Goal: Task Accomplishment & Management: Complete application form

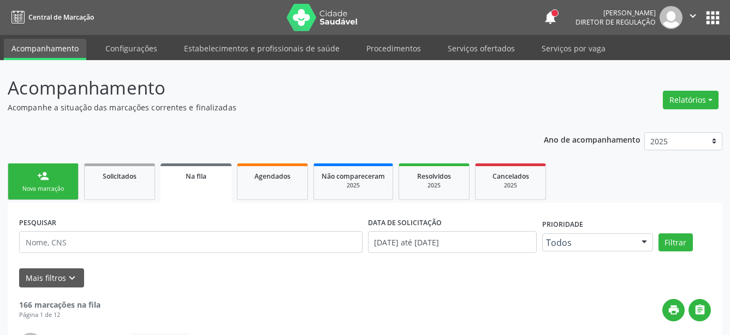
click at [709, 12] on button "apps" at bounding box center [713, 17] width 19 height 19
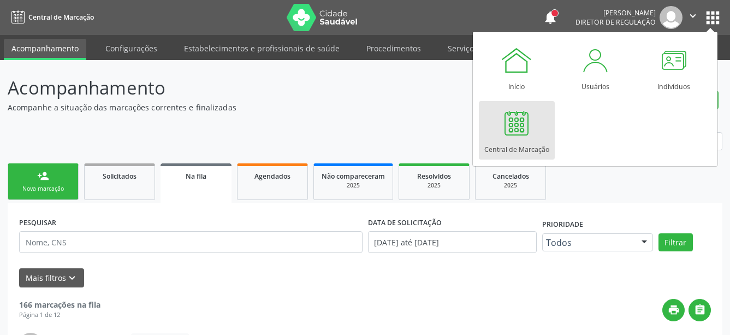
click at [504, 151] on div "Central de Marcação" at bounding box center [517, 146] width 65 height 15
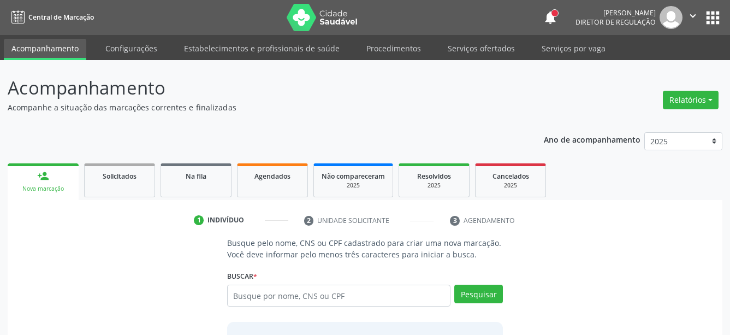
click at [271, 298] on input "text" at bounding box center [339, 296] width 224 height 22
type input "898003425373015"
click at [476, 290] on button "Pesquisar" at bounding box center [478, 294] width 49 height 19
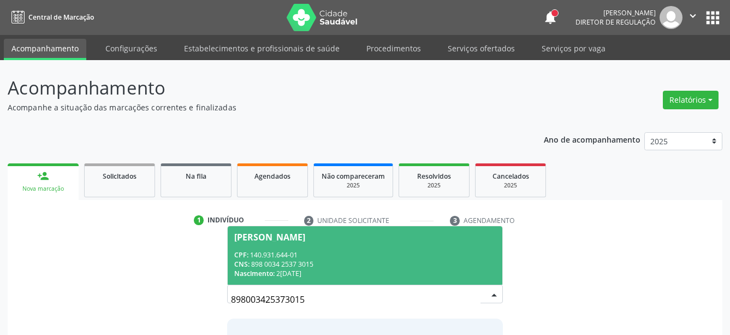
click at [344, 265] on div "CNS: 898 0034 2537 3015" at bounding box center [365, 263] width 262 height 9
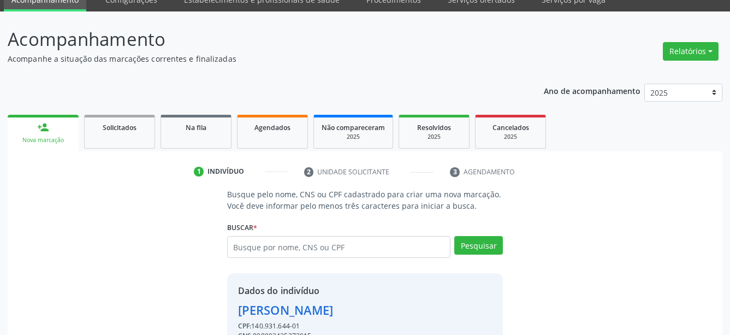
scroll to position [107, 0]
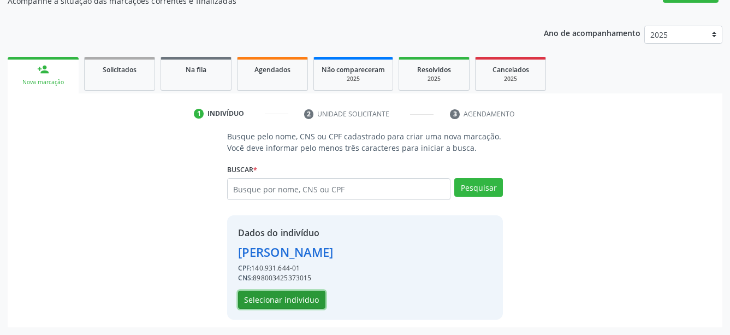
click at [318, 305] on button "Selecionar indivíduo" at bounding box center [281, 300] width 87 height 19
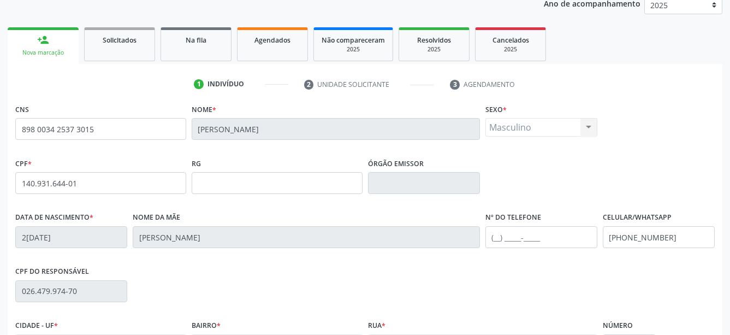
scroll to position [162, 0]
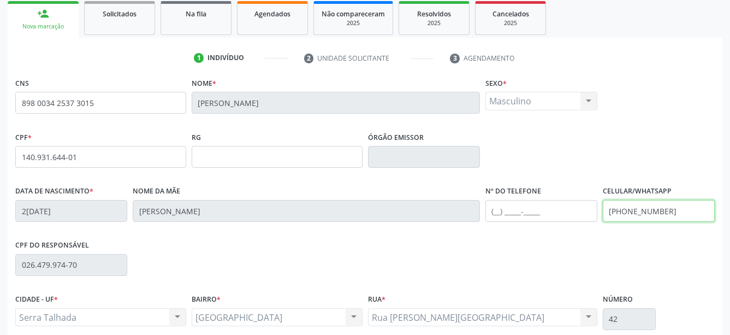
drag, startPoint x: 705, startPoint y: 208, endPoint x: 491, endPoint y: 258, distance: 220.5
click at [603, 222] on input "[PHONE_NUMBER]" at bounding box center [659, 211] width 112 height 22
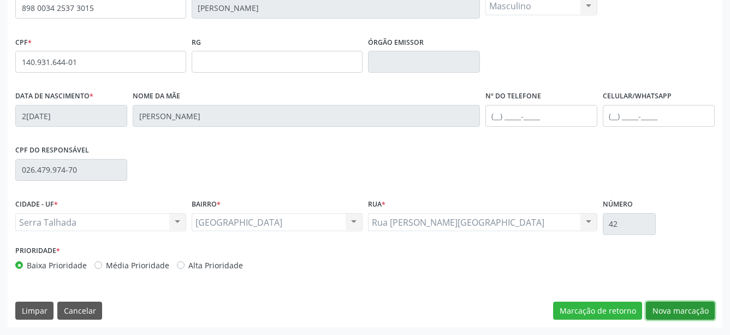
click at [680, 308] on button "Nova marcação" at bounding box center [680, 311] width 69 height 19
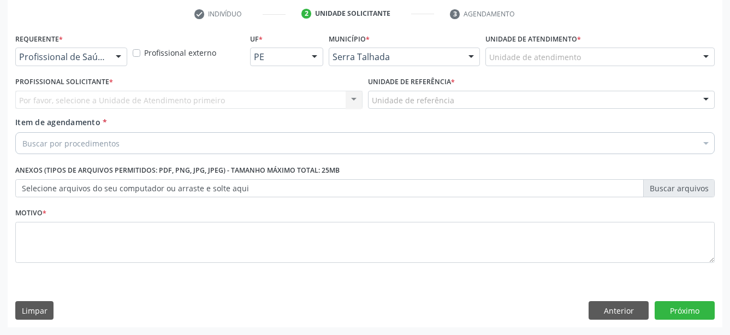
scroll to position [215, 0]
click at [80, 48] on div "Profissional de Saúde" at bounding box center [71, 57] width 112 height 19
click at [65, 103] on div "Profissional Solicitante * Por favor, selecione a Unidade de Atendimento primei…" at bounding box center [189, 95] width 353 height 43
click at [68, 91] on div "Por favor, selecione a Unidade de Atendimento primeiro Nenhum resultado encontr…" at bounding box center [188, 100] width 347 height 19
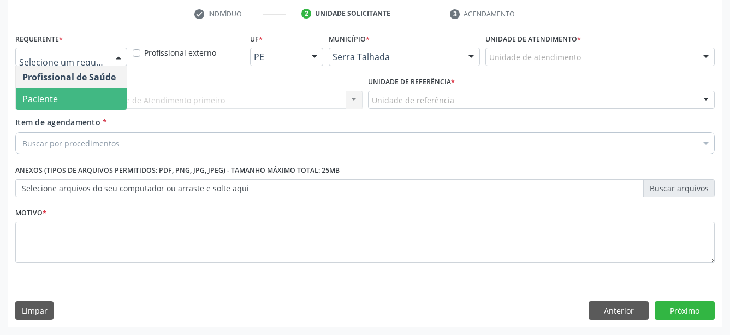
click at [81, 88] on span "Paciente" at bounding box center [71, 99] width 111 height 22
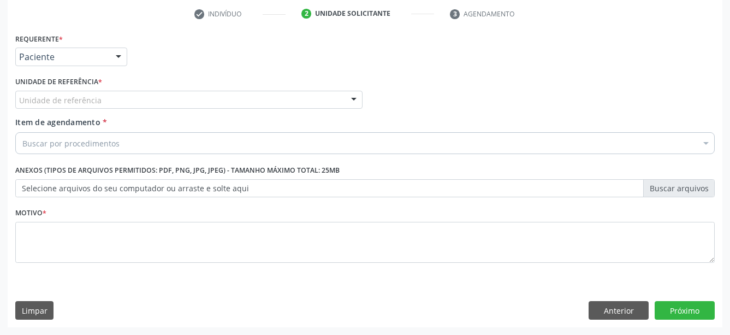
click at [80, 77] on label "Unidade de referência *" at bounding box center [58, 82] width 87 height 17
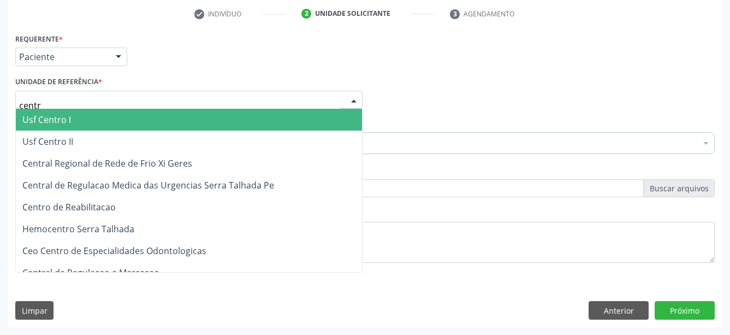
type input "centro"
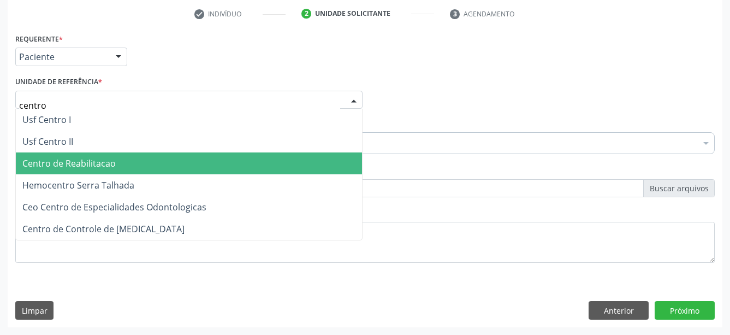
click at [97, 157] on span "Centro de Reabilitacao" at bounding box center [68, 163] width 93 height 12
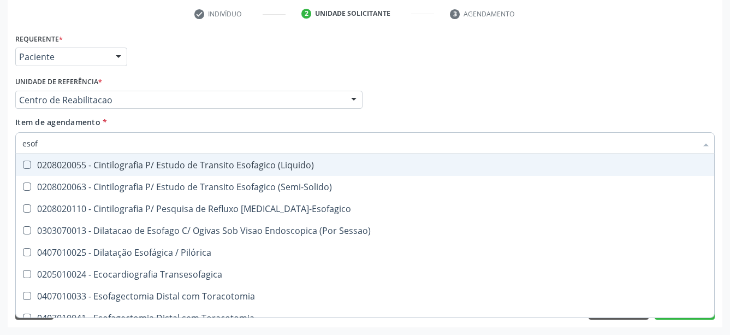
type input "esofa"
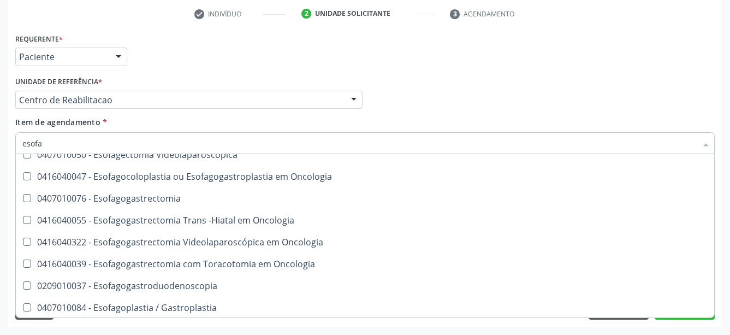
scroll to position [216, 0]
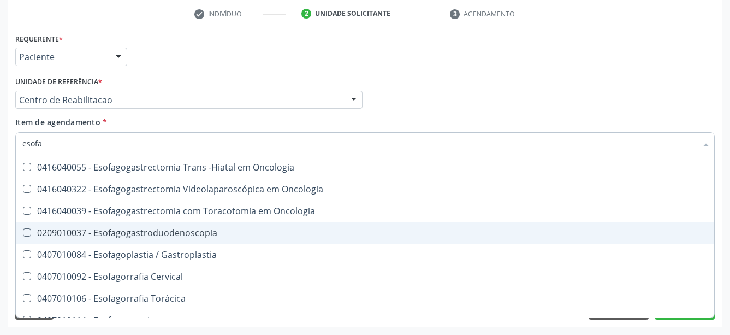
click at [202, 228] on div "0209010037 - Esofagogastroduodenoscopia" at bounding box center [365, 232] width 686 height 9
checkbox Esofagogastroduodenoscopia "true"
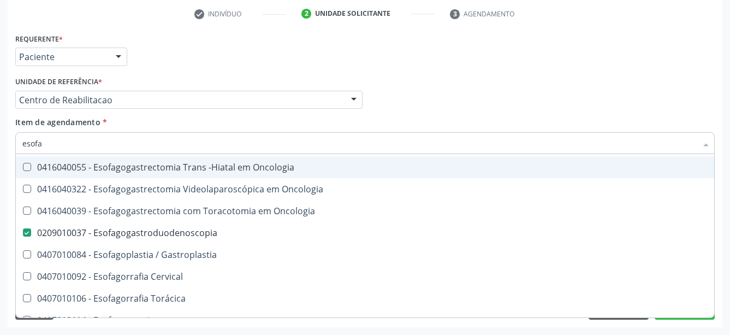
click at [476, 93] on div "Profissional Solicitante Por favor, selecione a Unidade de Atendimento primeiro…" at bounding box center [365, 95] width 705 height 43
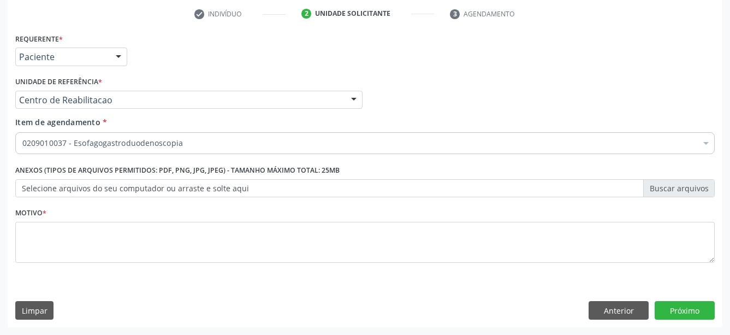
scroll to position [0, 0]
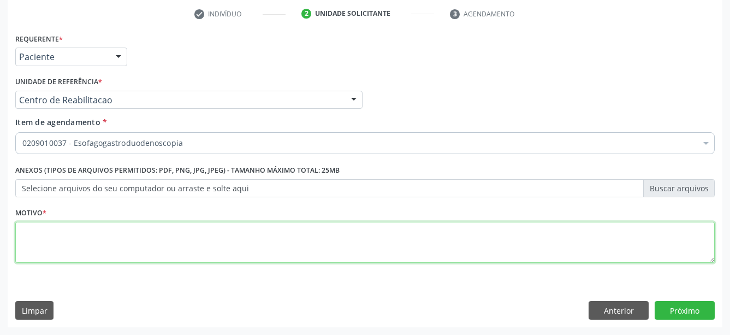
click at [112, 236] on textarea at bounding box center [365, 243] width 700 height 42
type textarea "..."
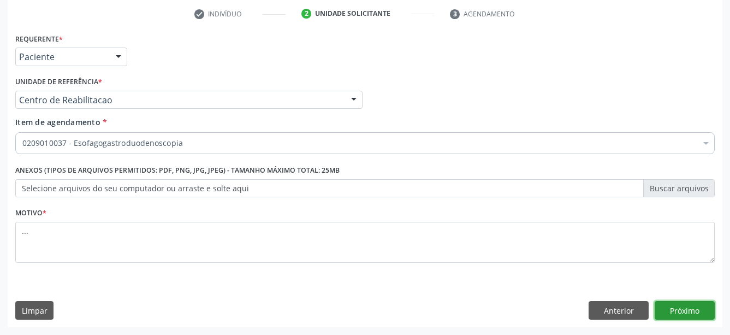
click at [702, 311] on button "Próximo" at bounding box center [685, 310] width 60 height 19
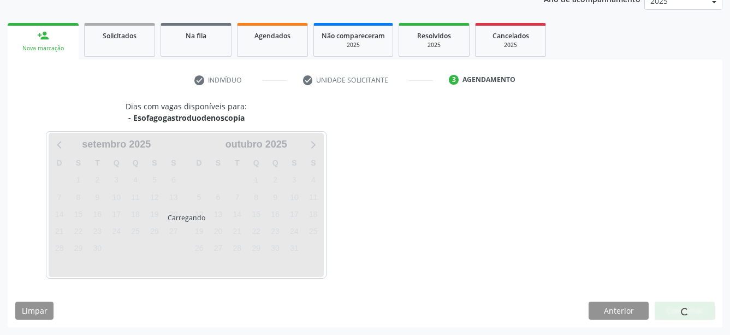
scroll to position [140, 0]
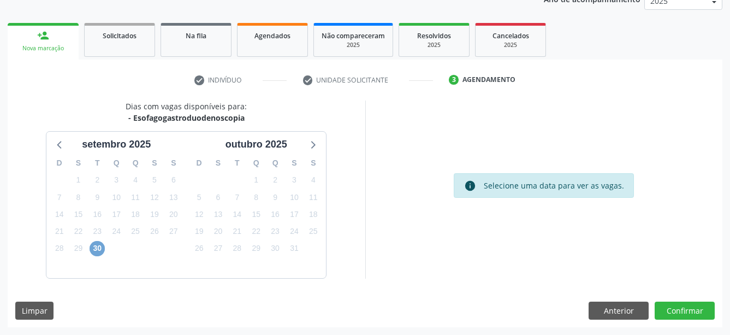
click at [94, 249] on span "30" at bounding box center [97, 248] width 15 height 15
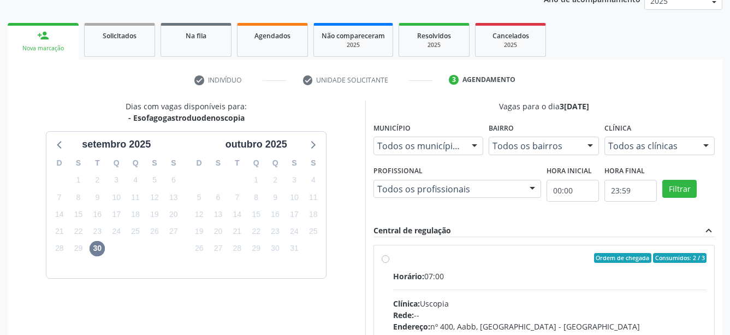
click at [393, 258] on label "Ordem de chegada Consumidos: 2 / 3 Horário: 07:00 Clínica: Uscopia Rede: -- End…" at bounding box center [550, 337] width 314 height 168
click at [382, 258] on input "Ordem de chegada Consumidos: 2 / 3 Horário: 07:00 Clínica: Uscopia Rede: -- End…" at bounding box center [386, 258] width 8 height 10
radio input "true"
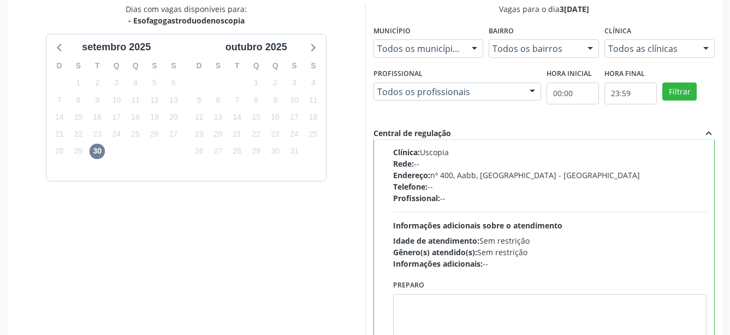
scroll to position [317, 0]
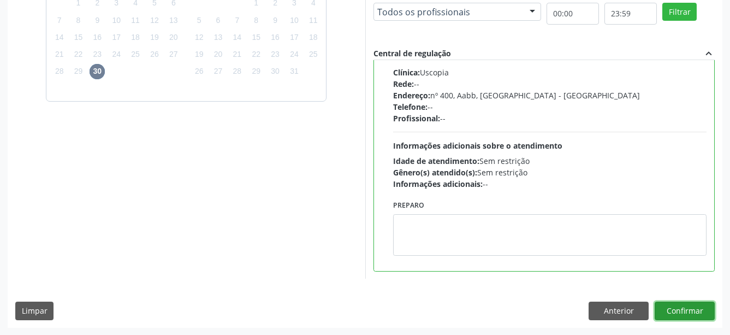
click at [673, 312] on button "Confirmar" at bounding box center [685, 311] width 60 height 19
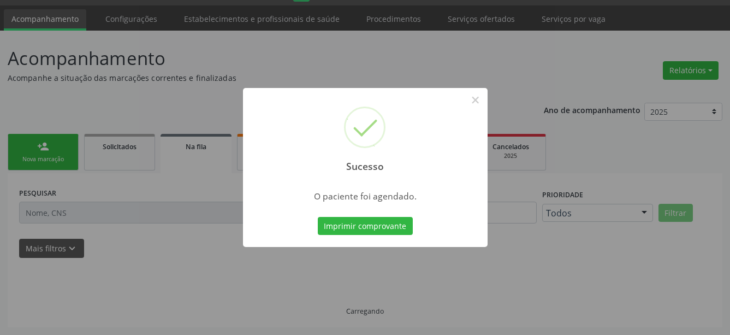
scroll to position [29, 0]
click at [371, 229] on button "Imprimir comprovante" at bounding box center [365, 226] width 95 height 19
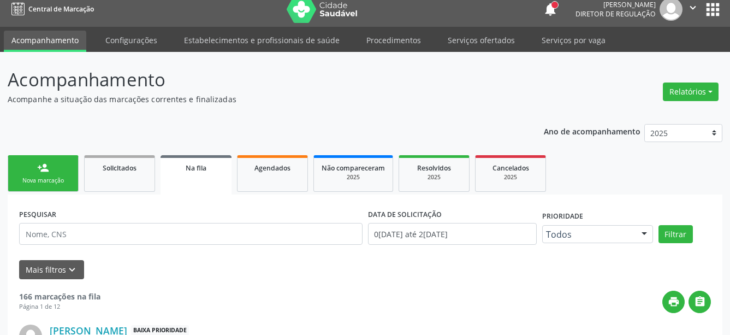
scroll to position [0, 0]
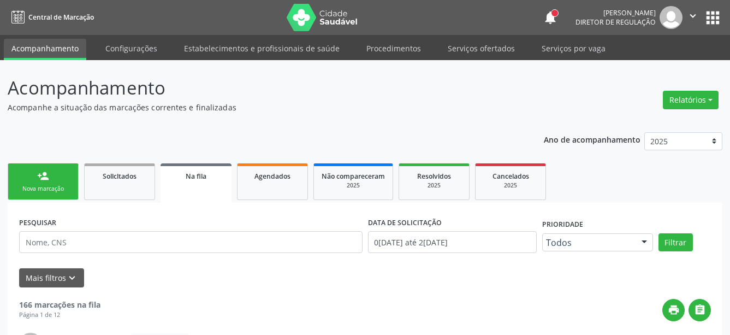
click at [719, 17] on button "apps" at bounding box center [713, 17] width 19 height 19
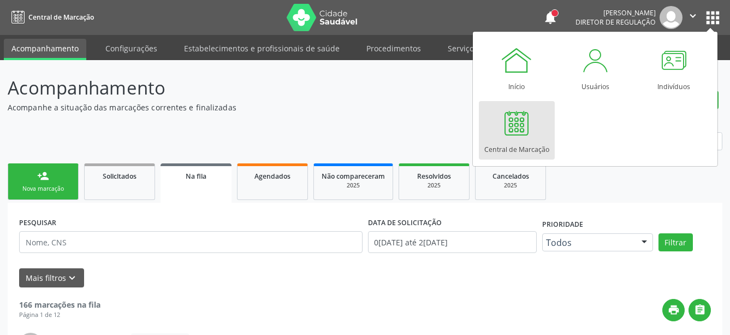
click at [519, 121] on div at bounding box center [516, 123] width 33 height 33
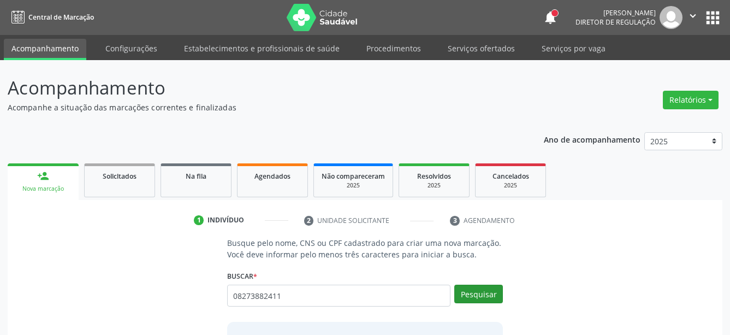
type input "08273882411"
click at [475, 296] on button "Pesquisar" at bounding box center [478, 294] width 49 height 19
type input "08273882411"
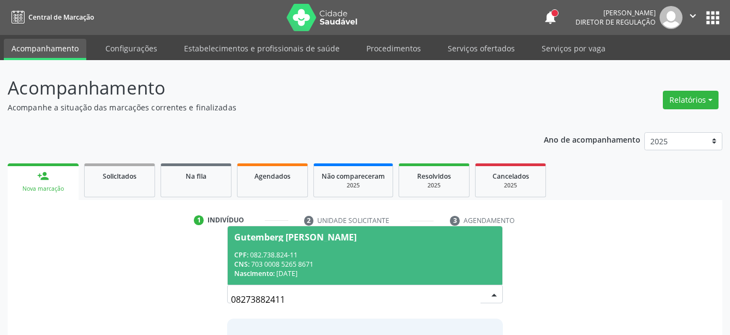
click at [360, 267] on div "CNS: 703 0008 5265 8671" at bounding box center [365, 263] width 262 height 9
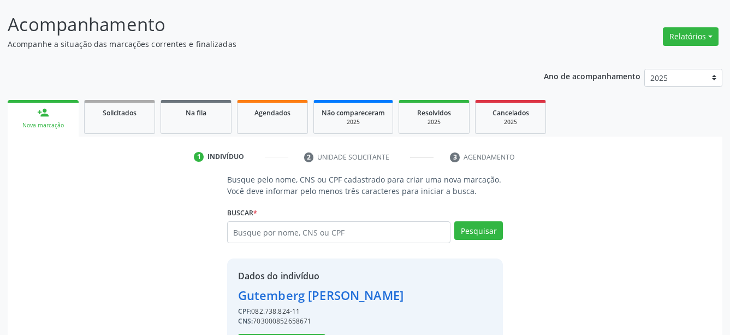
scroll to position [107, 0]
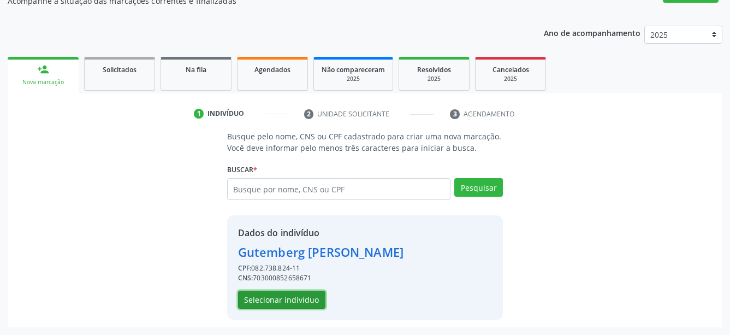
click at [279, 303] on button "Selecionar indivíduo" at bounding box center [281, 300] width 87 height 19
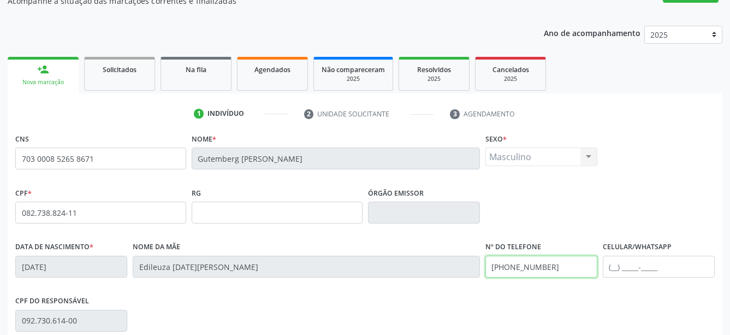
drag, startPoint x: 563, startPoint y: 269, endPoint x: 316, endPoint y: 275, distance: 247.0
click at [486, 275] on input "(81) 98944-2400" at bounding box center [542, 267] width 112 height 22
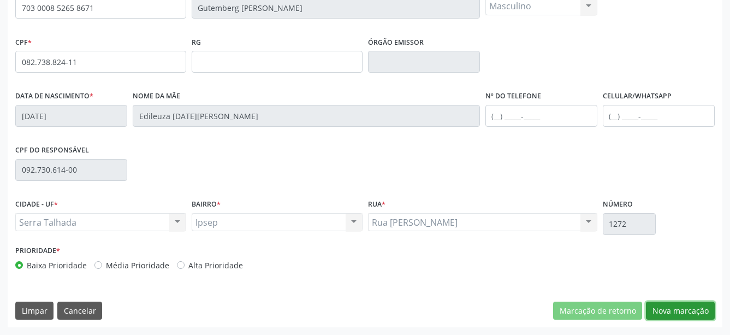
click at [677, 309] on button "Nova marcação" at bounding box center [680, 311] width 69 height 19
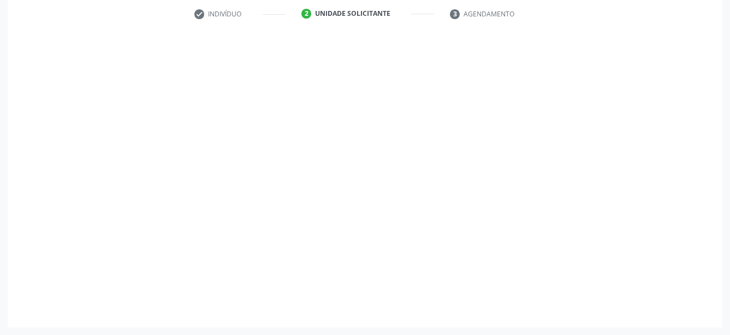
scroll to position [215, 0]
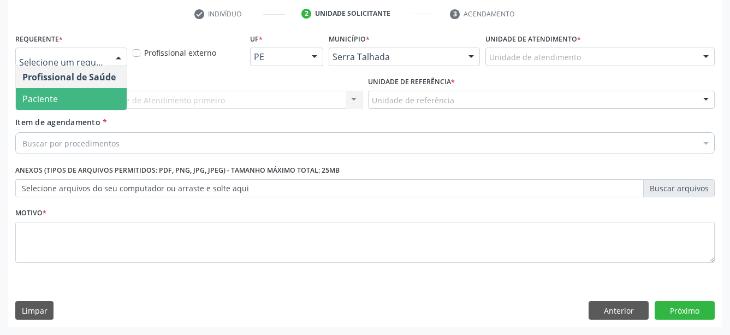
click at [77, 95] on span "Paciente" at bounding box center [71, 99] width 111 height 22
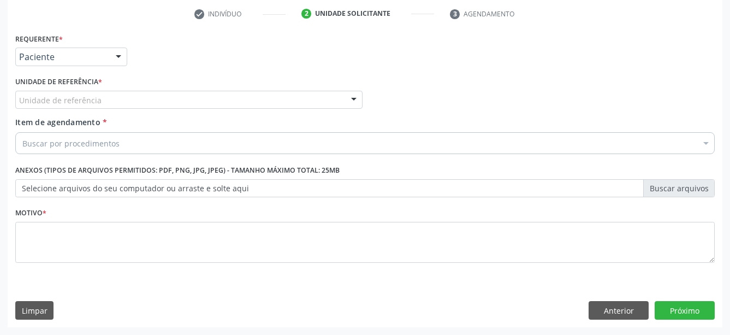
click at [82, 91] on div "Unidade de referência" at bounding box center [188, 100] width 347 height 19
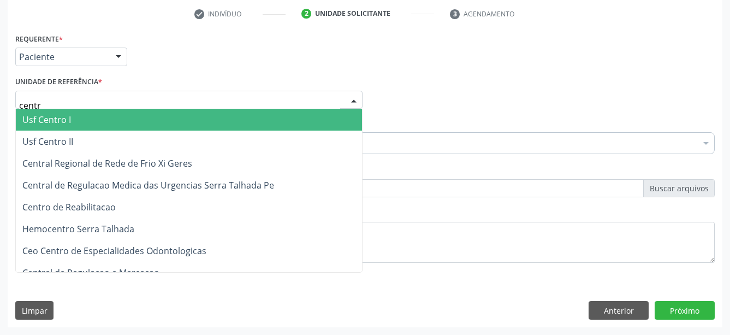
type input "centro"
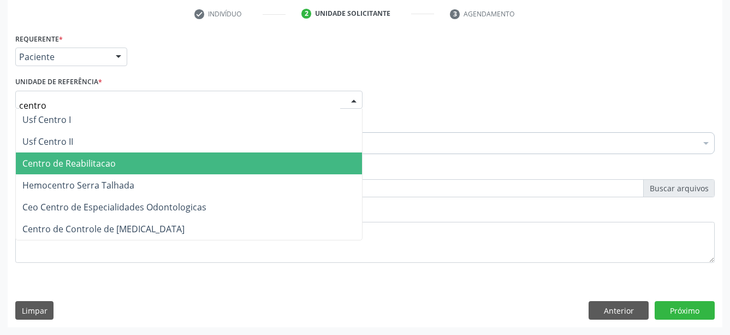
click at [101, 157] on span "Centro de Reabilitacao" at bounding box center [68, 163] width 93 height 12
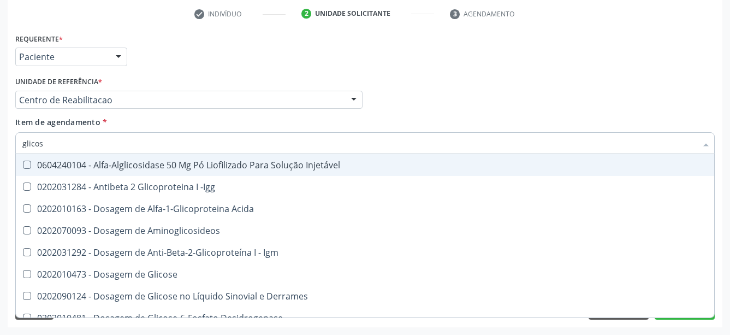
type input "glicose"
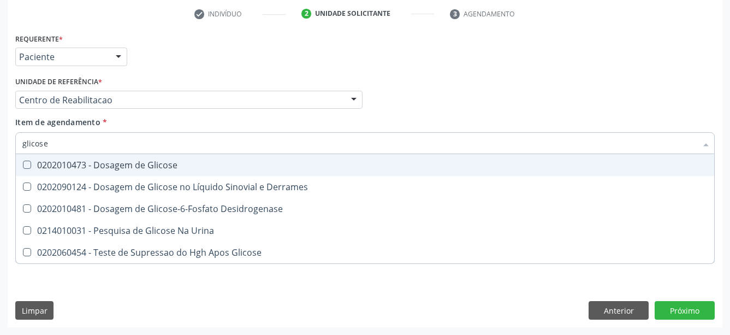
click at [177, 161] on div "0202010473 - Dosagem de Glicose" at bounding box center [365, 165] width 686 height 9
checkbox Glicose "true"
type input "glicos"
checkbox Glicose "false"
checkbox Desidrogenase "true"
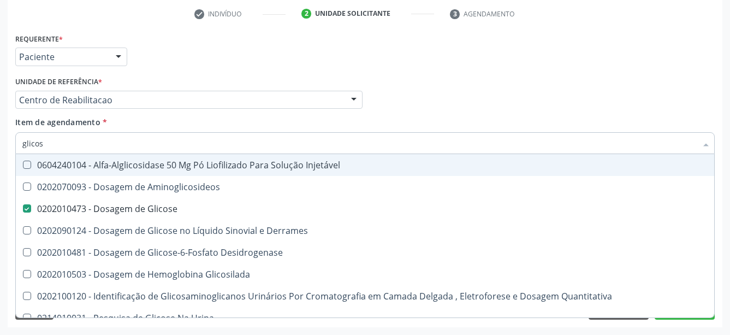
type input "glico"
checkbox Glicose "false"
checkbox Glicosilada "true"
type input "glic"
checkbox Glicosilada "false"
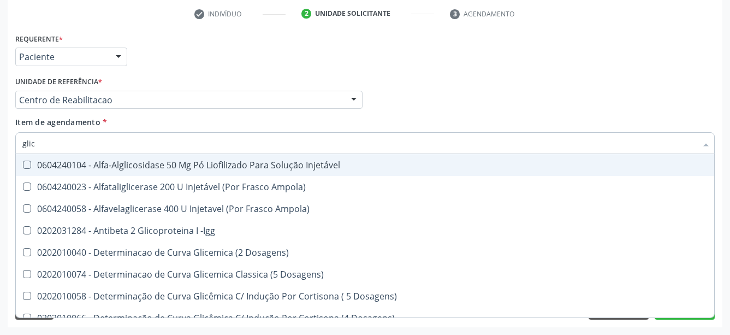
type input "gli"
checkbox Glicose "false"
checkbox Glicosilada "true"
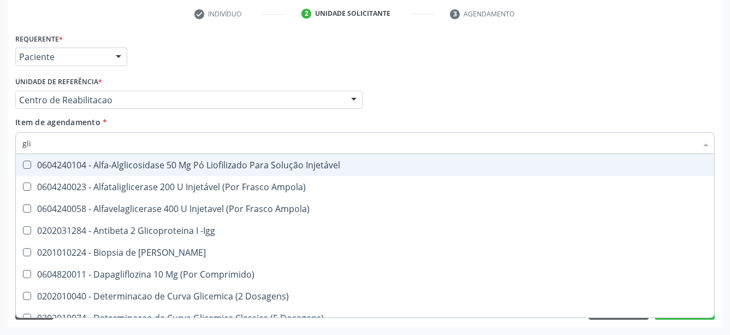
type input "gl"
checkbox Glicose "false"
type input "g"
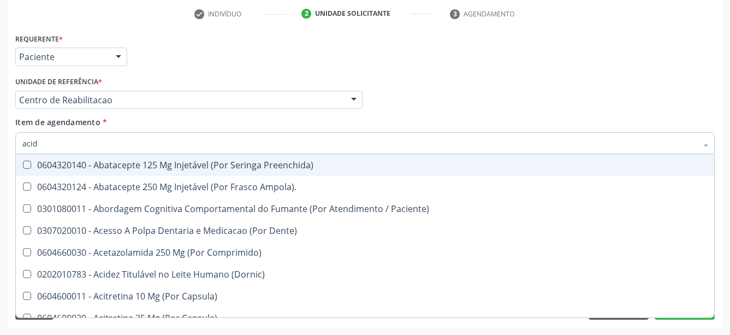
type input "acido"
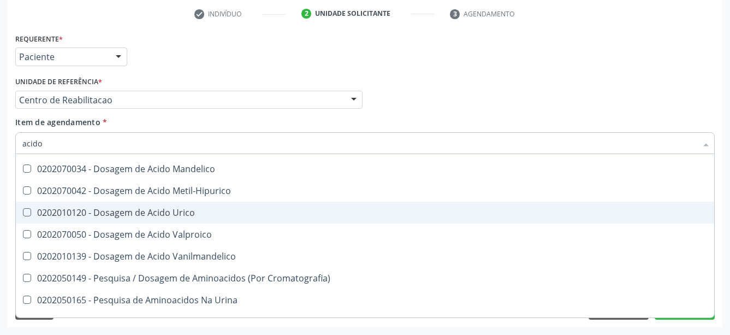
scroll to position [143, 0]
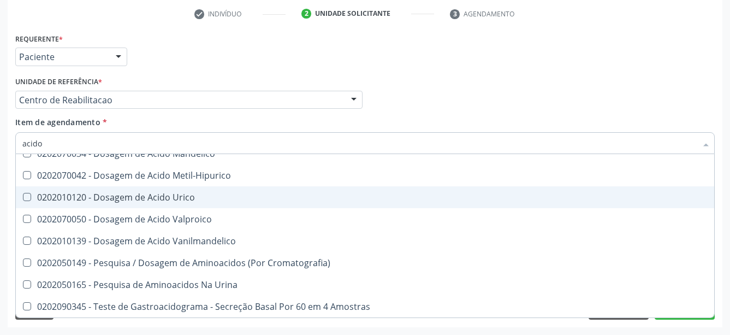
click at [183, 193] on div "0202010120 - Dosagem de Acido Urico" at bounding box center [365, 197] width 686 height 9
checkbox Urico "true"
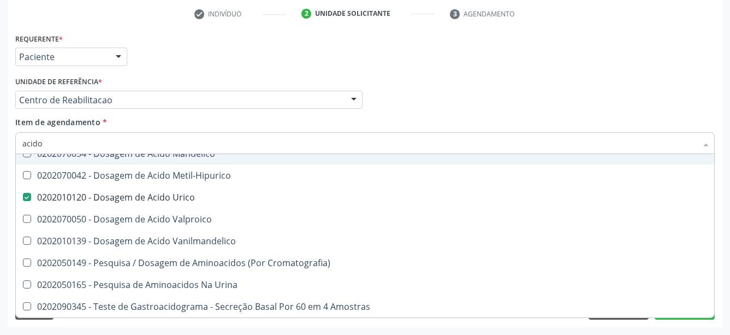
type input "acid"
checkbox Urico "false"
checkbox Cromatografia\) "true"
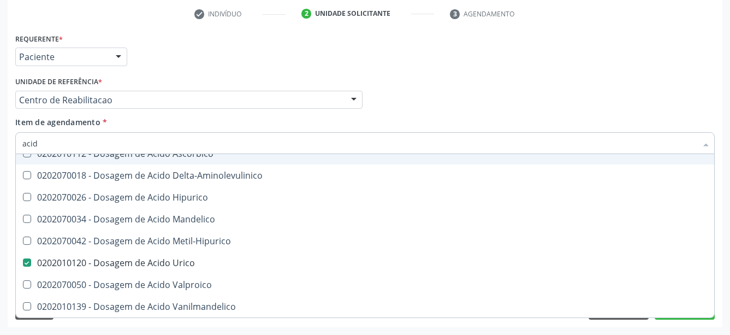
type input "aci"
checkbox Urico "false"
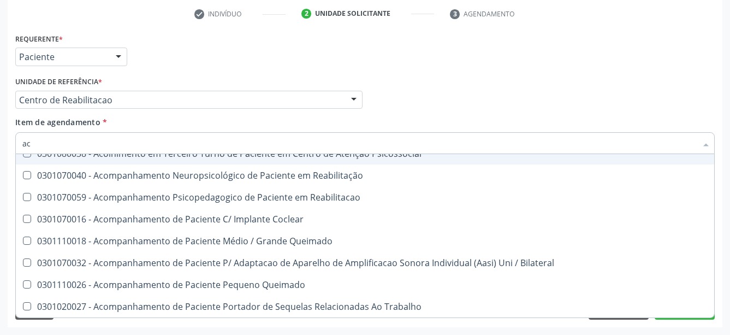
type input "a"
checkbox Urico "false"
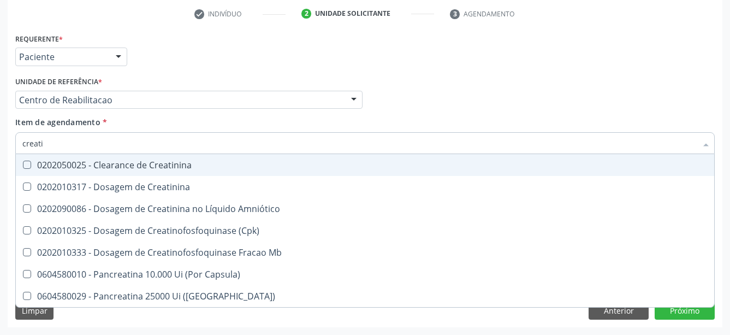
scroll to position [0, 0]
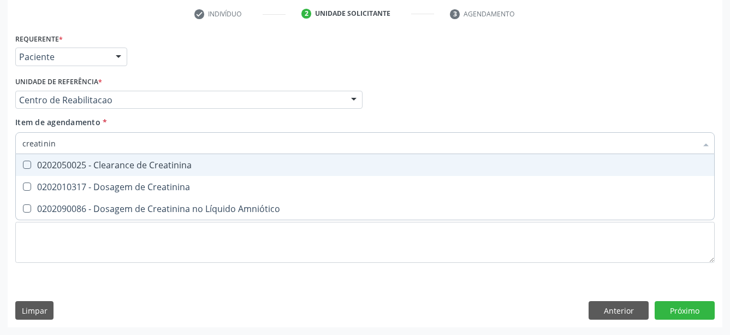
type input "creatinina"
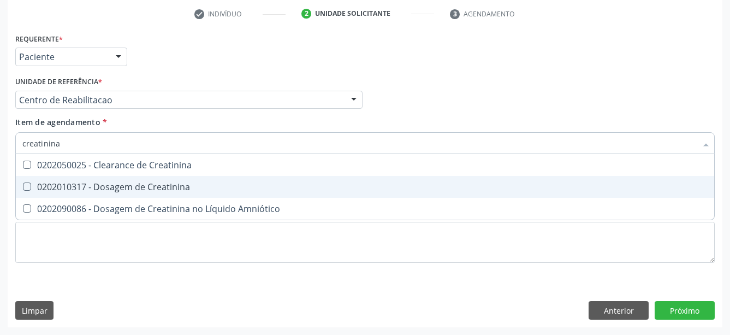
click at [64, 184] on span "0202010317 - Dosagem de Creatinina" at bounding box center [365, 187] width 699 height 22
checkbox Creatinina "true"
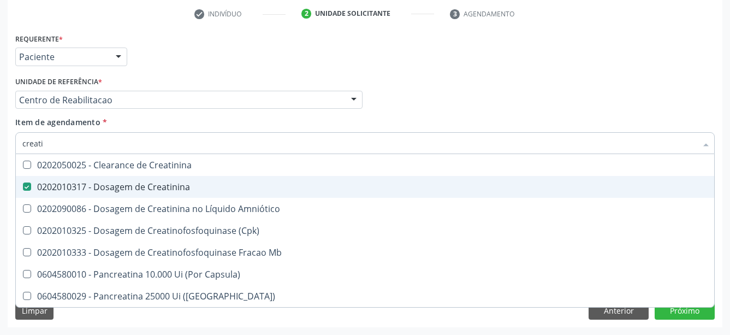
type input "creat"
checkbox Creatinina "false"
checkbox \(Cpk\) "true"
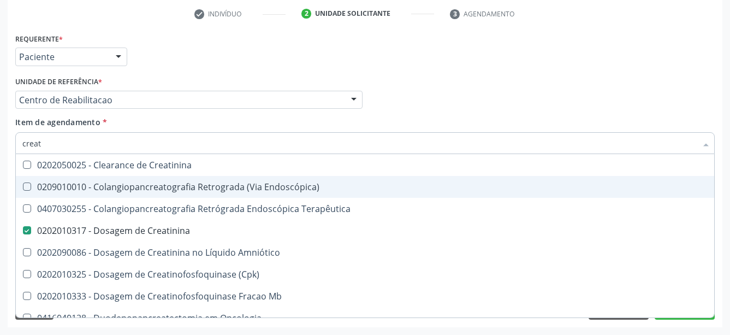
type input "crea"
checkbox Creatinina "false"
checkbox Mb "true"
type input "cre"
checkbox Mb "false"
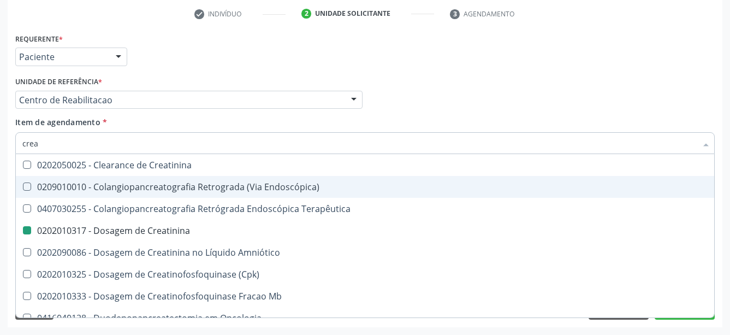
checkbox Oncologia "true"
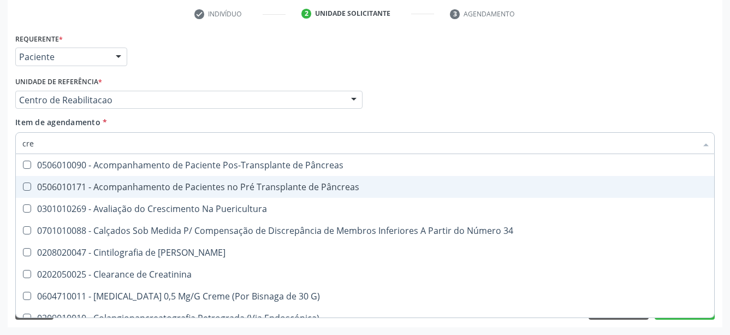
type input "cr"
checkbox Creatinina "false"
type input "c"
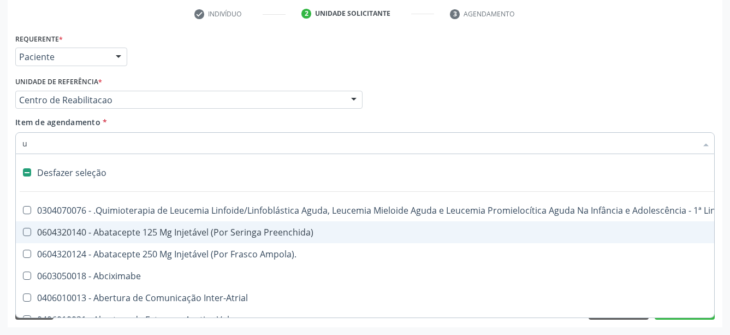
type input "ur"
checkbox Pesados "true"
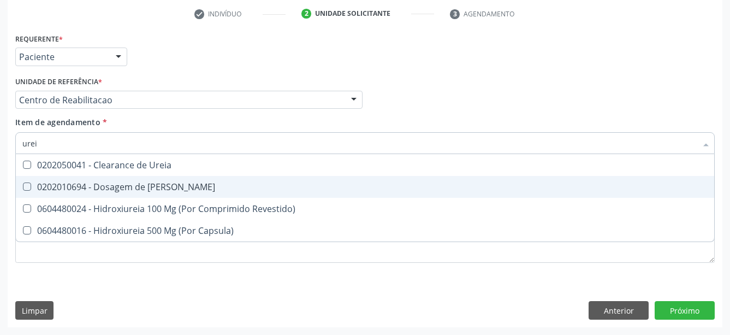
type input "ureia"
click at [79, 182] on div "0202010694 - Dosagem de Ureia" at bounding box center [365, 186] width 686 height 9
checkbox Ureia "true"
type input "ure"
checkbox Ureia "false"
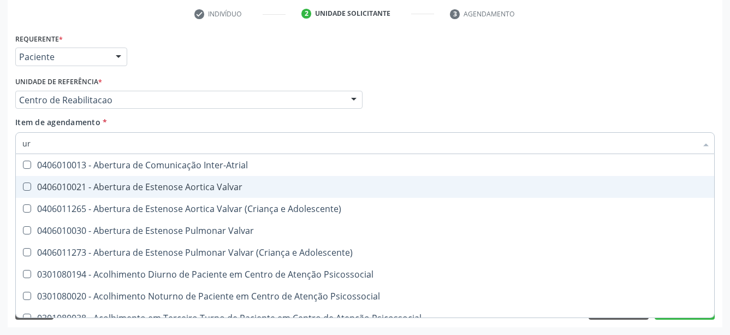
type input "u"
checkbox Urico "false"
checkbox Ureia "false"
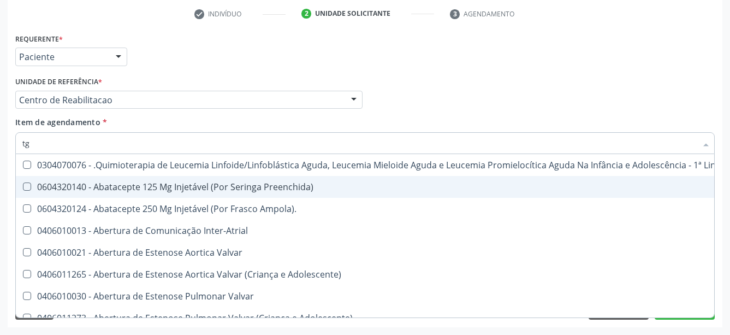
type input "tgo"
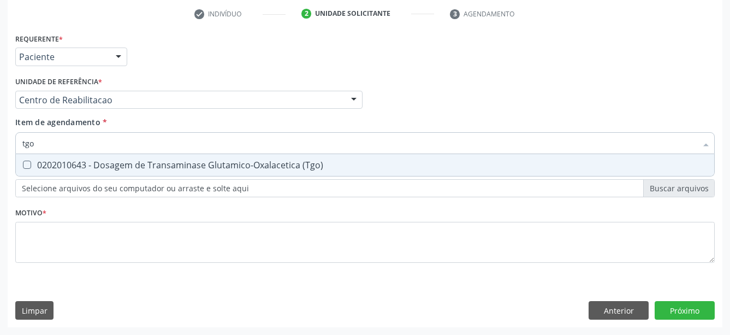
click at [101, 154] on span "0202010643 - Dosagem de Transaminase Glutamico-Oxalacetica (Tgo)" at bounding box center [365, 165] width 699 height 22
checkbox \(Tgo\) "true"
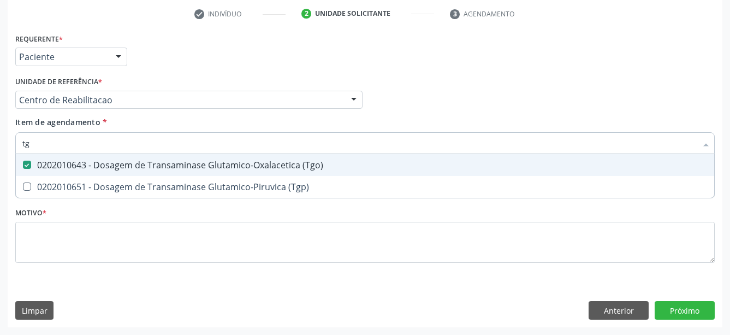
type input "tgp"
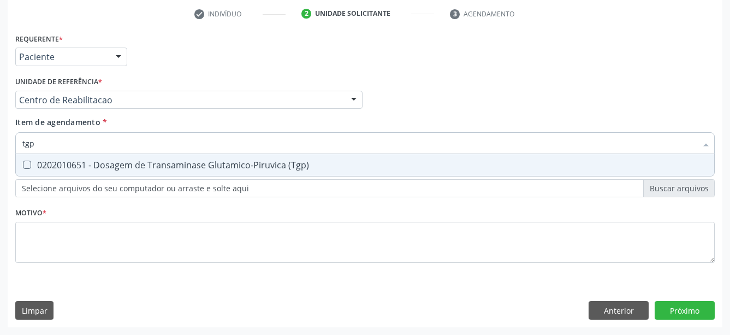
click at [119, 154] on span "0202010651 - Dosagem de Transaminase Glutamico-Piruvica (Tgp)" at bounding box center [365, 165] width 699 height 22
checkbox \(Tgp\) "true"
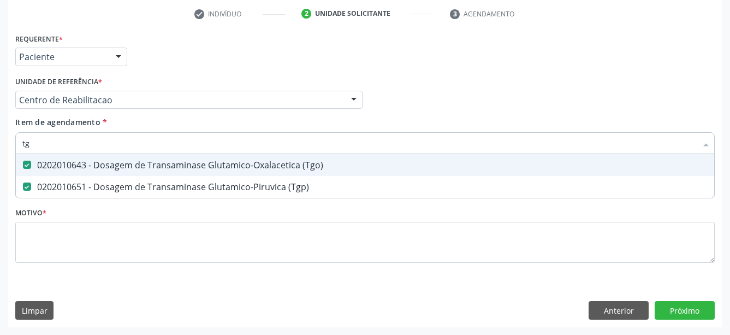
type input "t"
checkbox \(Tgo\) "false"
checkbox \(Tgp\) "false"
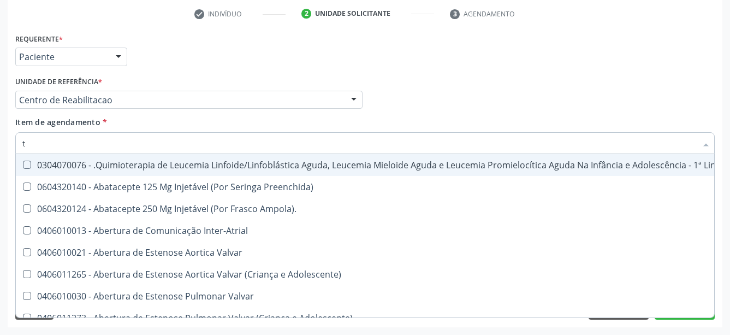
type input "tr"
checkbox Visual "true"
checkbox Primária "true"
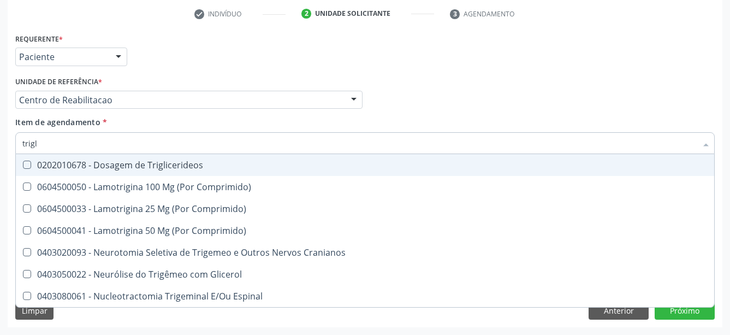
type input "trigli"
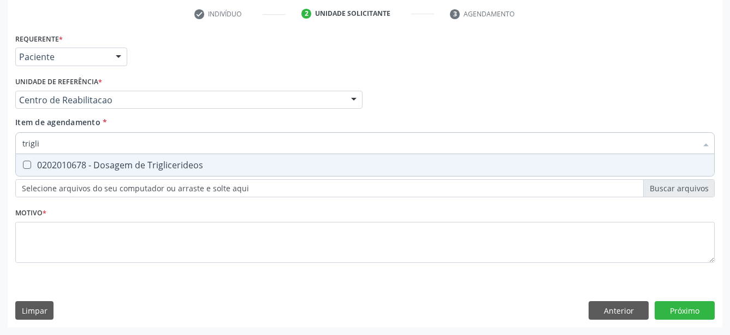
click at [116, 161] on div "0202010678 - Dosagem de Triglicerideos" at bounding box center [365, 165] width 686 height 9
checkbox Triglicerideos "true"
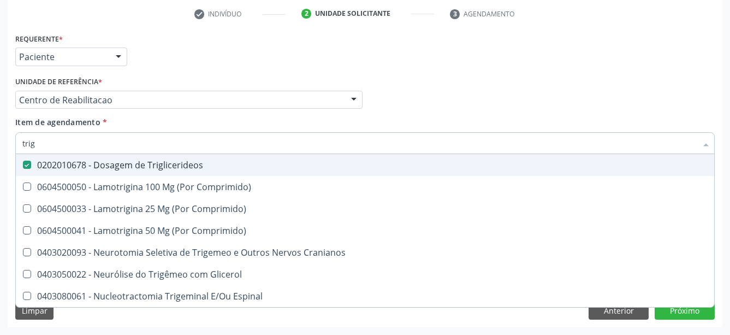
type input "tri"
checkbox Triglicerideos "false"
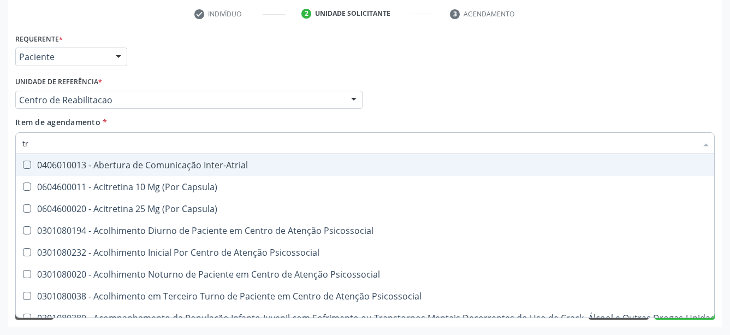
type input "t"
checkbox \(Tgo\) "false"
checkbox \(Tgp\) "false"
checkbox Triglicerideos "false"
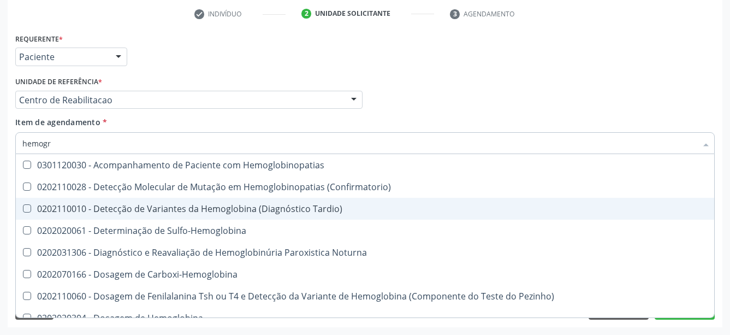
type input "hemogra"
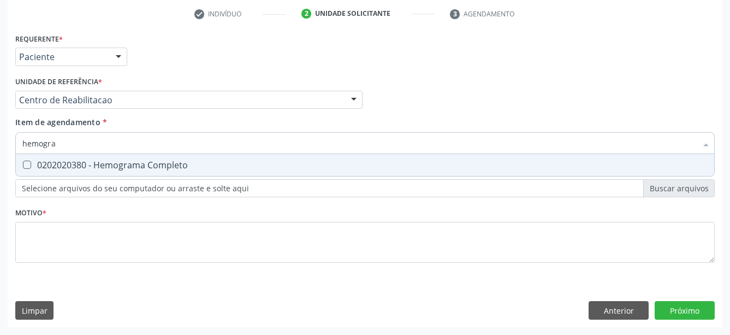
click at [101, 161] on div "0202020380 - Hemograma Completo" at bounding box center [365, 165] width 686 height 9
checkbox Completo "true"
type input "hemog"
checkbox Completo "false"
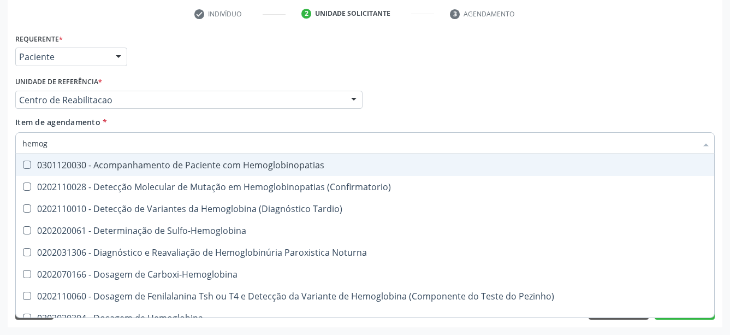
type input "hemo"
checkbox Completo "false"
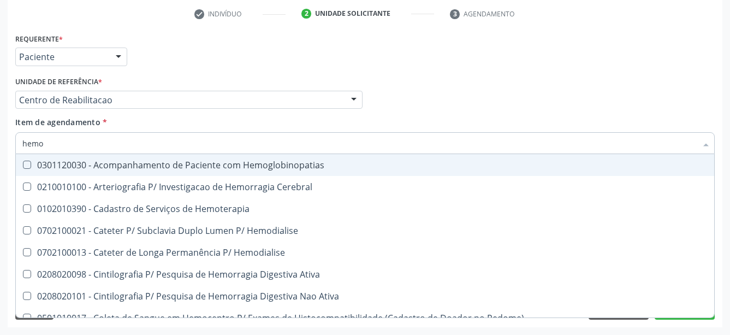
type input "hem"
checkbox Completo "false"
checkbox Elástica "true"
type input "he"
checkbox Elástica "false"
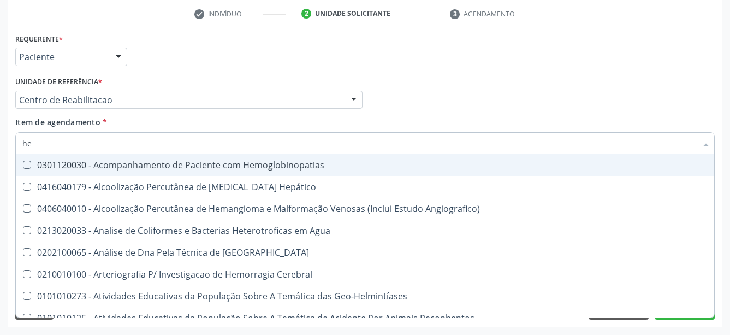
type input "h"
checkbox Completo "false"
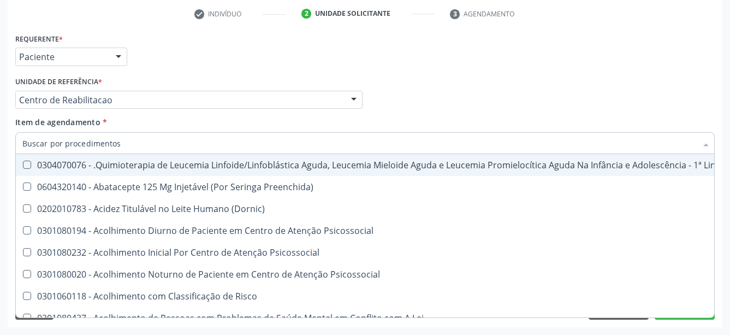
checkbox Completo "false"
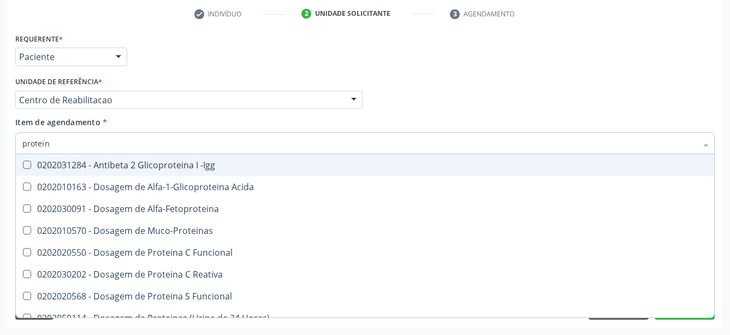
type input "proteina"
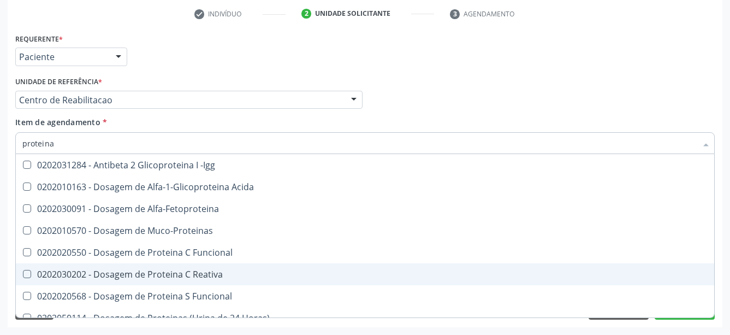
click at [152, 270] on div "0202030202 - Dosagem de Proteina C Reativa" at bounding box center [365, 274] width 686 height 9
checkbox Reativa "true"
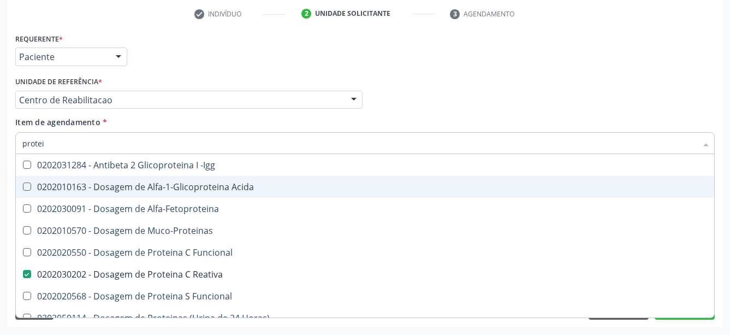
type input "prote"
checkbox Reativa "false"
checkbox Lipoproteinas "true"
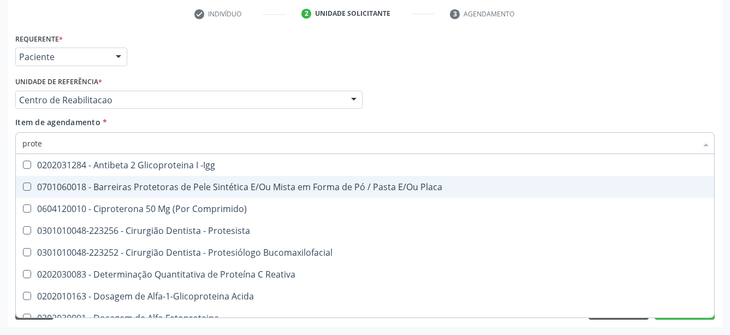
type input "prot"
checkbox Reativa "false"
checkbox Fracoes "true"
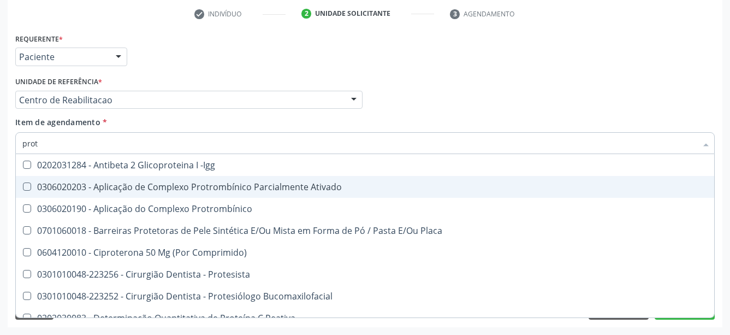
type input "pro"
checkbox Reativa "false"
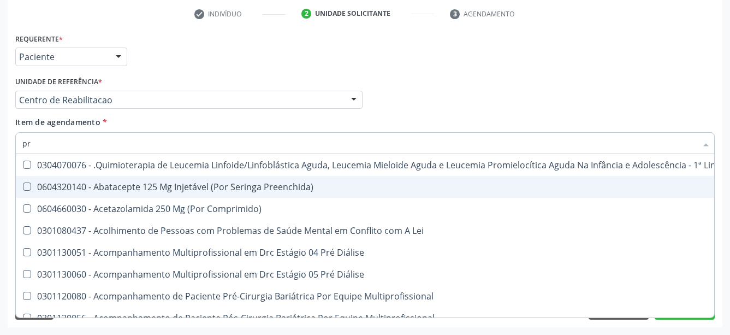
type input "p"
checkbox Reativa "false"
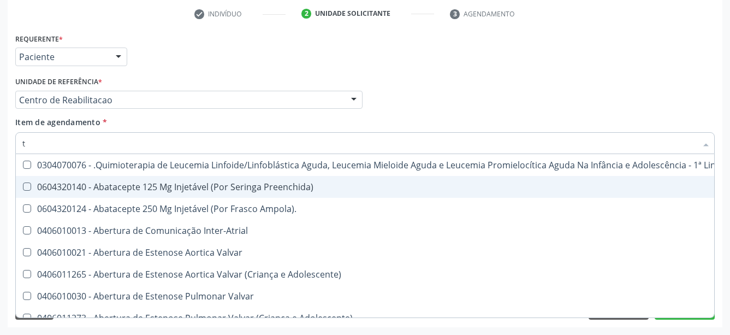
type input "t4"
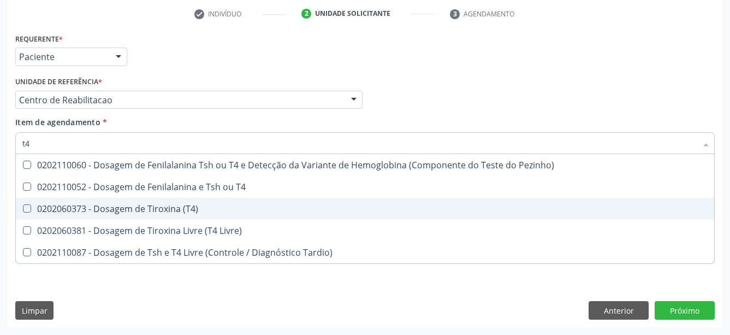
click at [191, 204] on div "0202060373 - Dosagem de Tiroxina (T4)" at bounding box center [365, 208] width 686 height 9
checkbox \(T4\) "true"
type input "t"
checkbox \(T4\) "false"
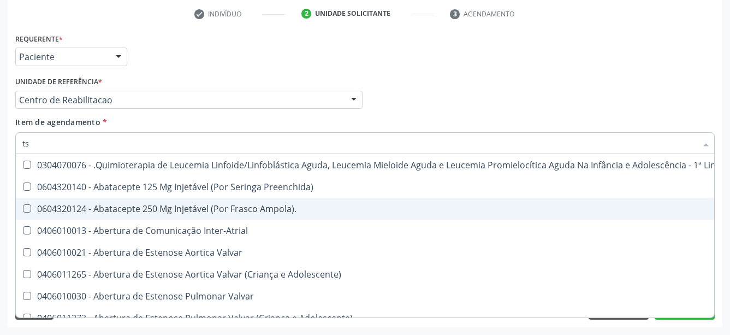
type input "tsh"
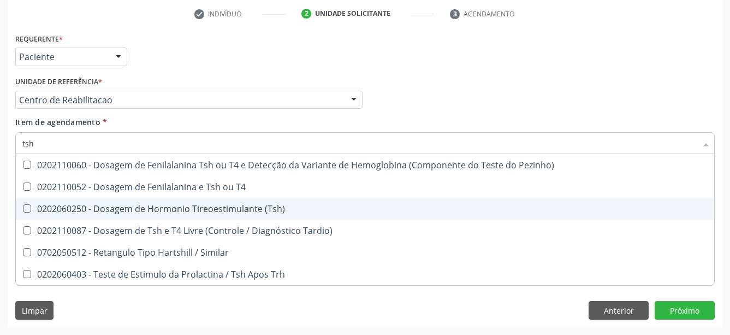
click at [256, 204] on div "0202060250 - Dosagem de Hormonio Tireoestimulante (Tsh)" at bounding box center [365, 208] width 686 height 9
checkbox \(Tsh\) "true"
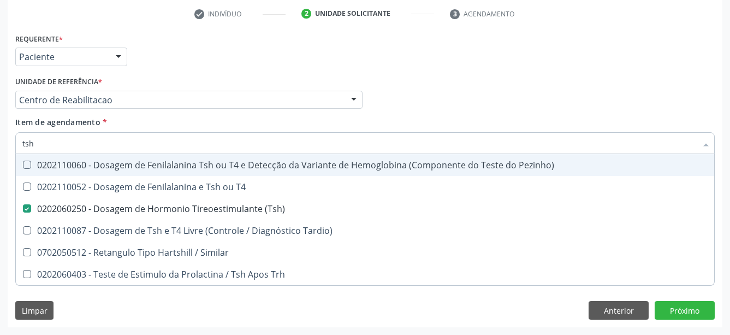
type input "ts"
checkbox \(Tsh\) "false"
checkbox Tardio\) "true"
type input "t"
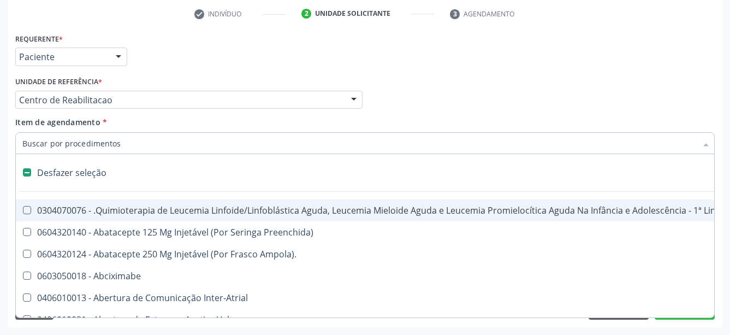
checkbox Abciximabe "false"
click at [425, 98] on div "Profissional Solicitante Por favor, selecione a Unidade de Atendimento primeiro…" at bounding box center [365, 95] width 705 height 43
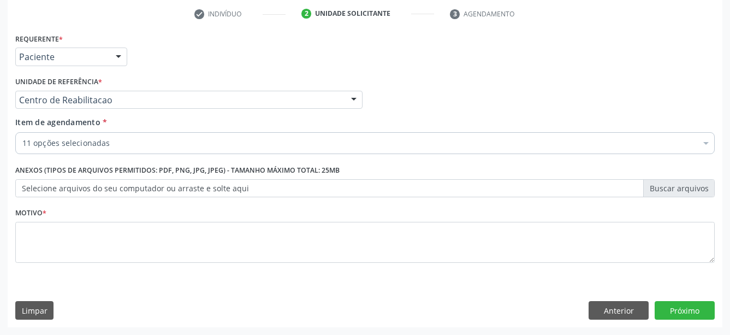
checkbox Glicose "true"
checkbox Urico "true"
checkbox Creatinina "true"
checkbox Ureia "true"
checkbox \(Tgo\) "true"
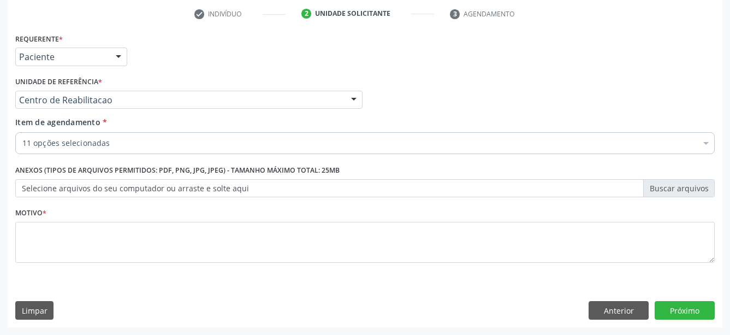
checkbox \(Tgp\) "true"
checkbox Triglicerideos "true"
checkbox Completo "true"
checkbox Reativa "true"
checkbox \(T4\) "true"
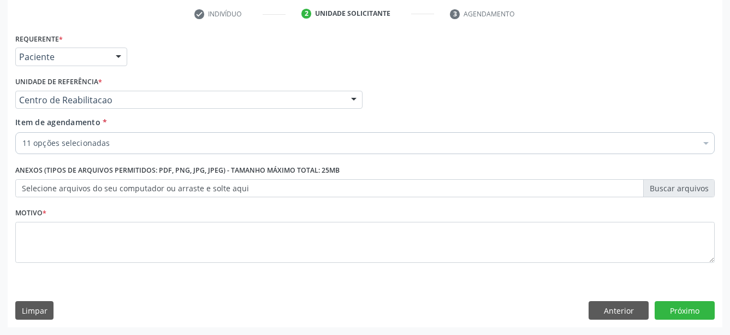
checkbox \(Tsh\) "true"
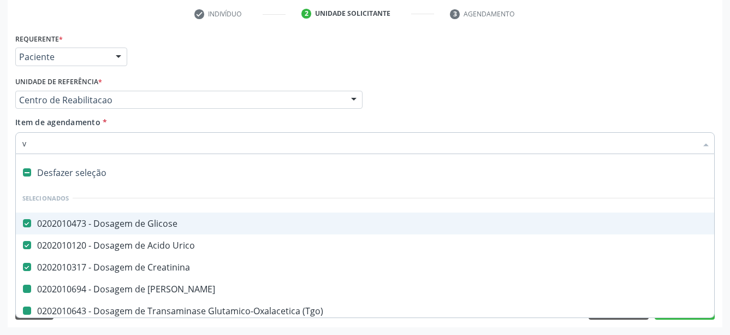
type input "vi"
checkbox Ureia "false"
checkbox \(Tgo\) "false"
checkbox \(Tgp\) "false"
checkbox Triglicerideos "false"
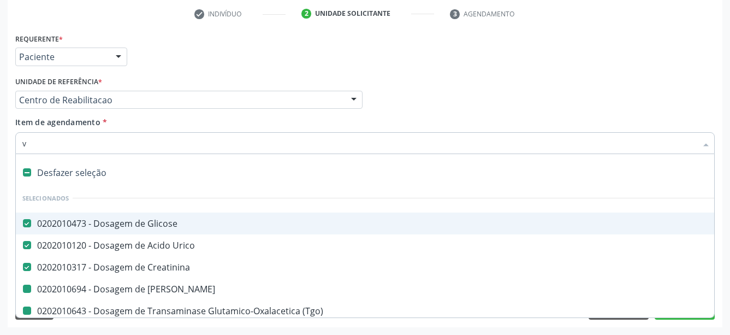
checkbox Completo "false"
checkbox Reativa "false"
checkbox \(T4\) "false"
checkbox \(Tsh\) "false"
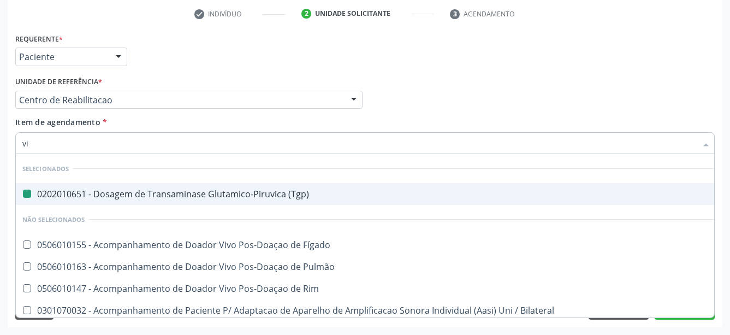
type input "vit"
checkbox \(Tgp\) "false"
type input "vita"
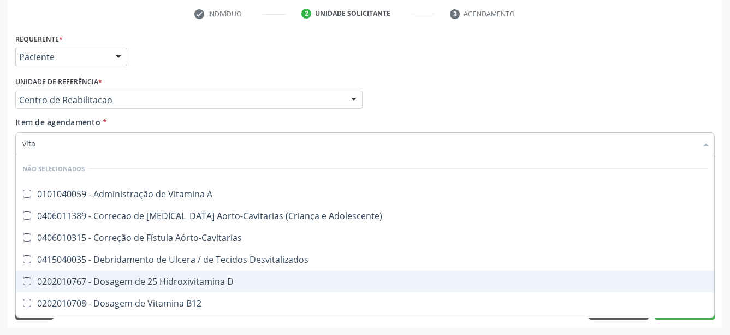
click at [156, 277] on div "0202010767 - Dosagem de 25 Hidroxivitamina D" at bounding box center [365, 281] width 686 height 9
checkbox D "true"
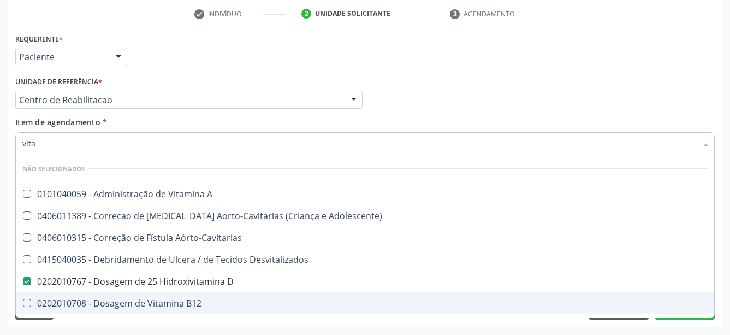
click at [152, 299] on div "0202010708 - Dosagem de Vitamina B12" at bounding box center [365, 303] width 686 height 9
checkbox B12 "true"
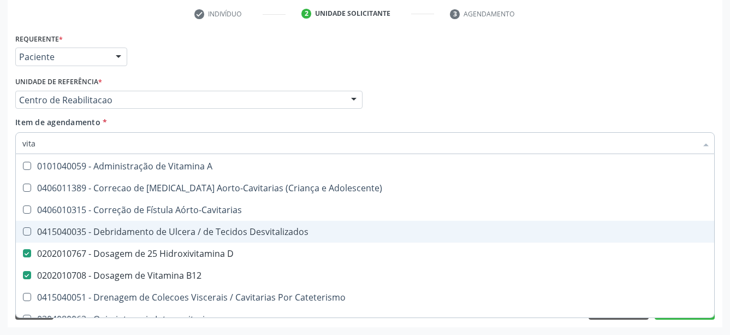
scroll to position [40, 0]
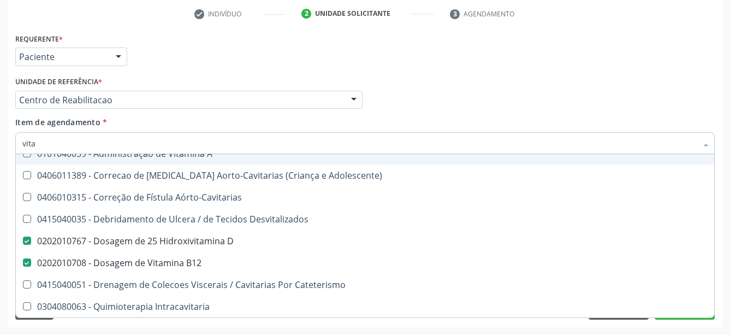
click at [50, 134] on input "vita" at bounding box center [359, 143] width 675 height 22
type input "vit"
checkbox D "false"
checkbox Cateterismo "true"
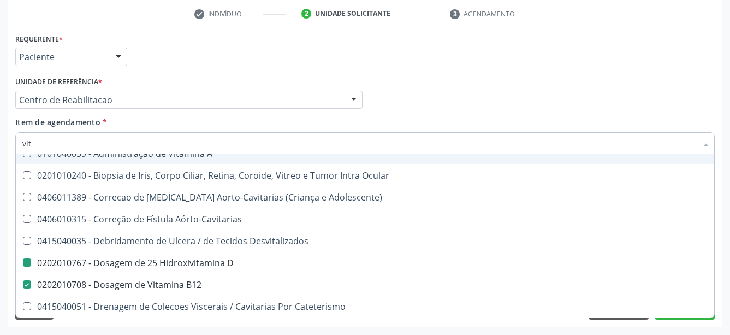
type input "vi"
checkbox A "true"
checkbox D "false"
checkbox B12 "false"
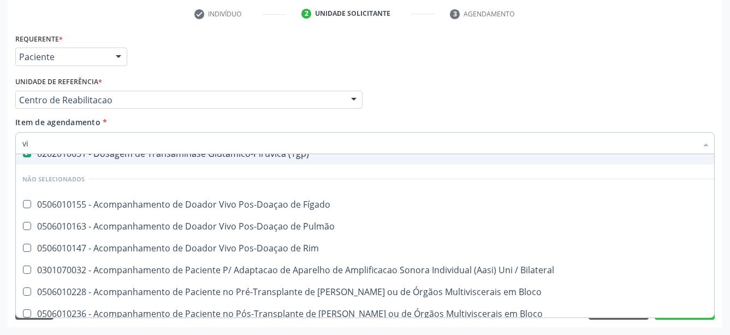
type input "v"
checkbox Pulmão "true"
checkbox Rim "true"
checkbox Bilateral "true"
checkbox Bloco "true"
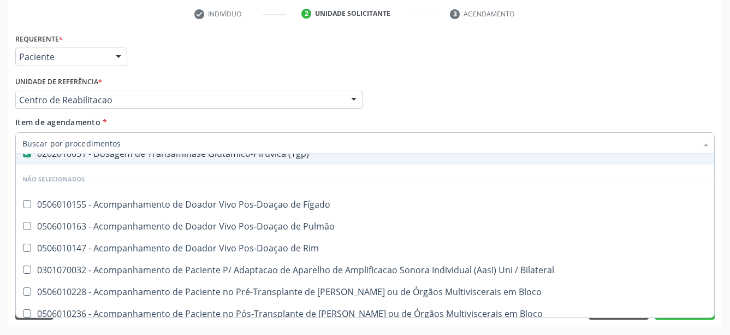
checkbox Bloco "true"
checkbox Terapêuticas\)\ "true"
checkbox Psicossocial "true"
checkbox Biotinidase "true"
checkbox D "false"
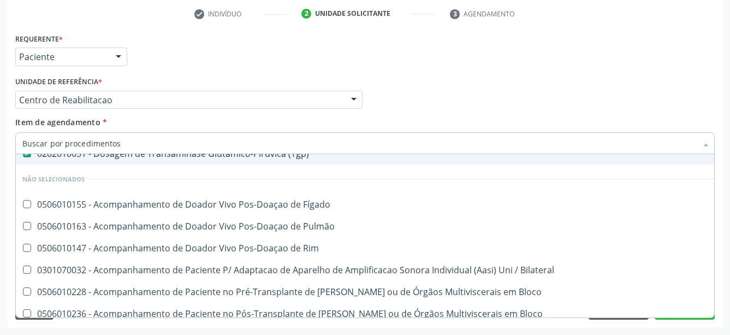
checkbox B12 "false"
checkbox Superior "false"
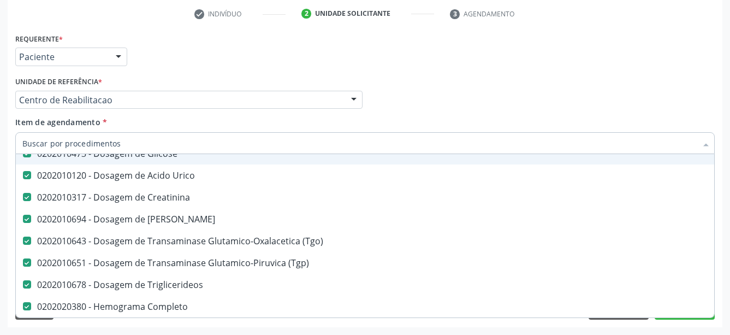
type input "t"
checkbox \(T4\) "false"
checkbox \(Tsh\) "false"
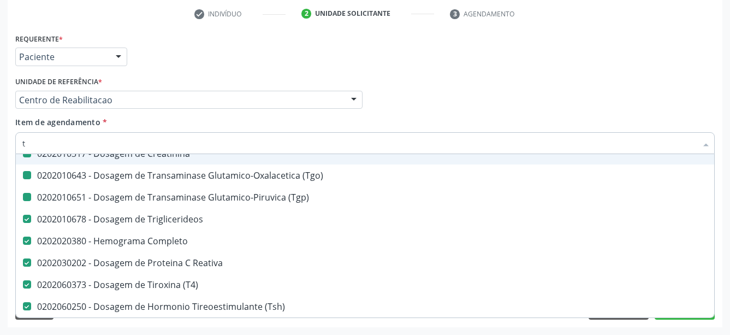
type input "t3"
checkbox Creatinina "false"
checkbox \(Tgp\) "false"
checkbox \(Tgo\) "false"
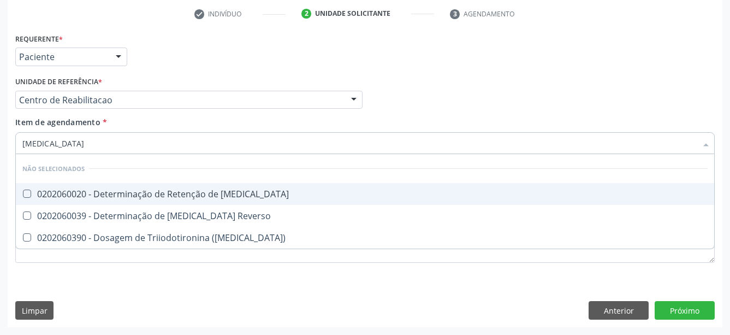
scroll to position [0, 0]
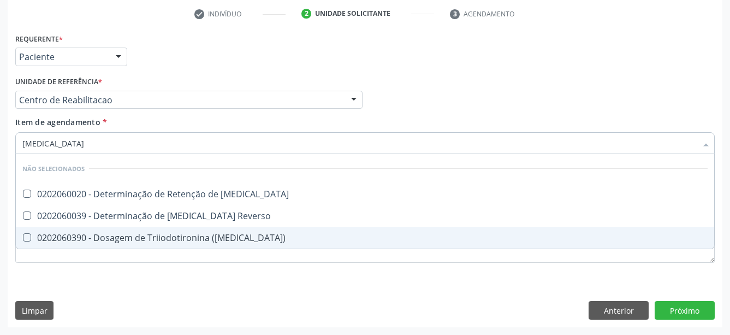
click at [209, 233] on div "0202060390 - Dosagem de Triiodotironina (T3)" at bounding box center [365, 237] width 686 height 9
checkbox \(T3\) "true"
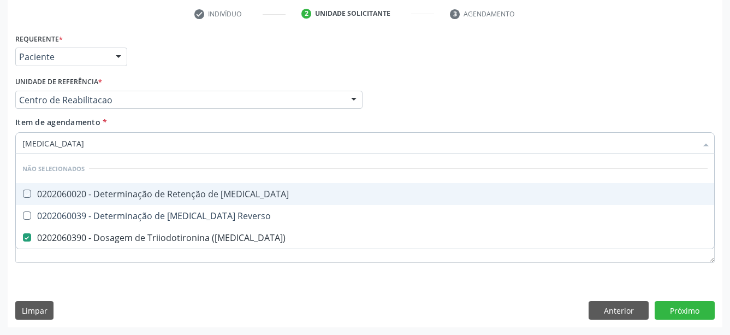
drag, startPoint x: 436, startPoint y: 104, endPoint x: 224, endPoint y: 217, distance: 240.7
click at [436, 104] on div "Profissional Solicitante Por favor, selecione a Unidade de Atendimento primeiro…" at bounding box center [365, 95] width 705 height 43
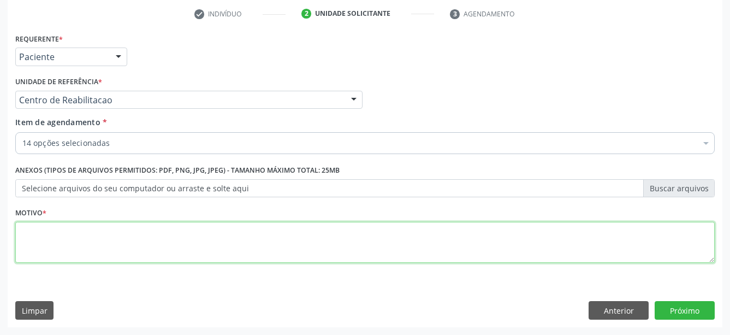
click at [115, 241] on textarea at bounding box center [365, 243] width 700 height 42
type textarea "...."
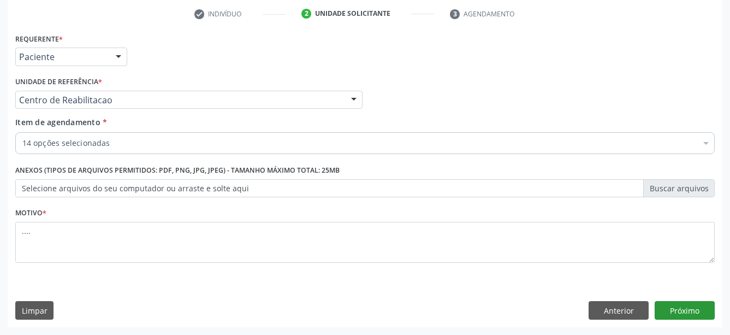
drag, startPoint x: 687, startPoint y: 299, endPoint x: 686, endPoint y: 305, distance: 6.1
click at [686, 305] on button "Próximo" at bounding box center [685, 310] width 60 height 19
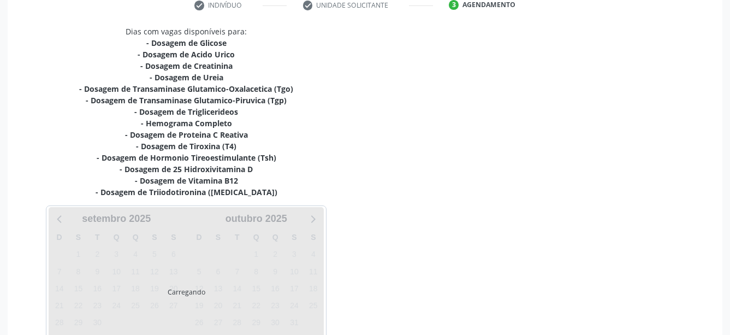
drag, startPoint x: 686, startPoint y: 305, endPoint x: 680, endPoint y: 307, distance: 6.2
click at [686, 305] on div "Dias com vagas disponíveis para: - Dosagem de Glicose - Dosagem de Acido Urico …" at bounding box center [365, 189] width 715 height 327
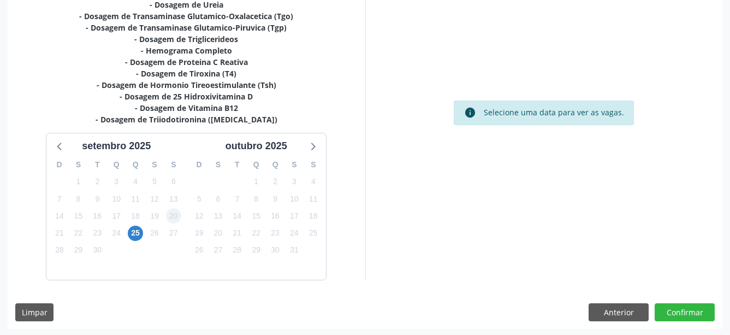
scroll to position [290, 0]
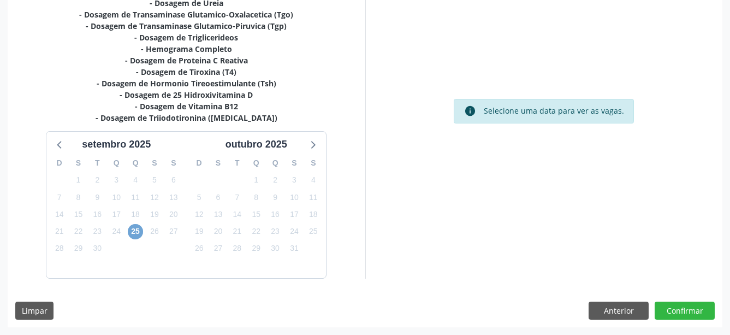
click at [134, 226] on span "25" at bounding box center [135, 231] width 15 height 15
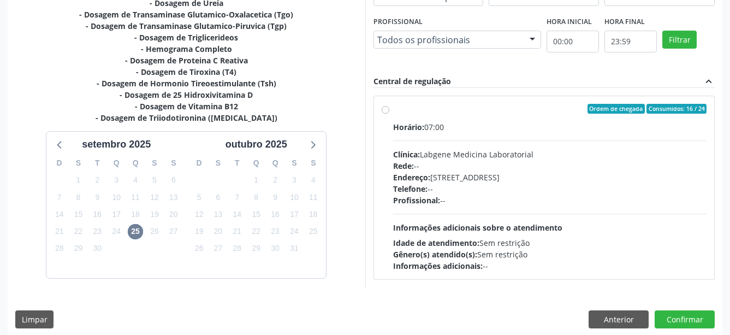
click at [393, 109] on label "Ordem de chegada Consumidos: 16 / 24 Horário: 07:00 Clínica: Labgene Medicina L…" at bounding box center [550, 188] width 314 height 168
click at [386, 109] on input "Ordem de chegada Consumidos: 16 / 24 Horário: 07:00 Clínica: Labgene Medicina L…" at bounding box center [386, 109] width 8 height 10
radio input "true"
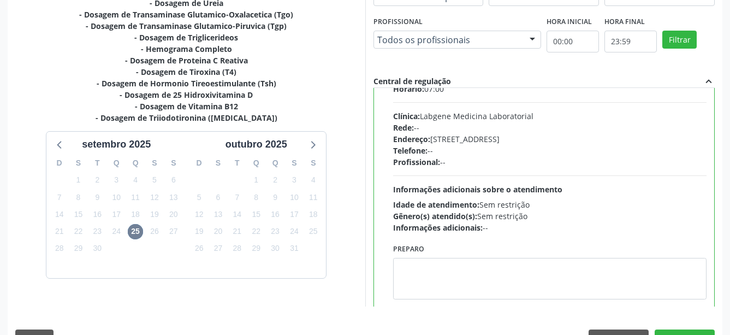
scroll to position [54, 0]
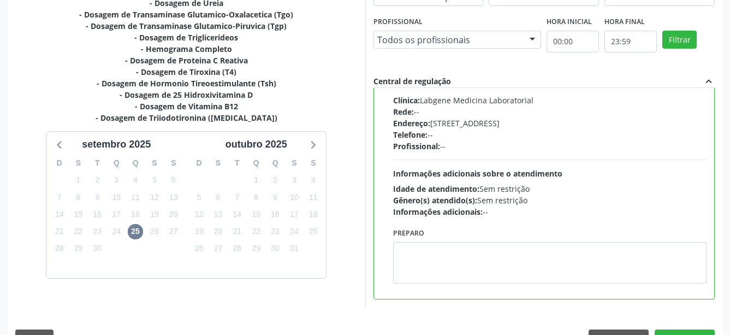
click at [711, 323] on div "Dias com vagas disponíveis para: - Dosagem de Glicose - Dosagem de Acido Urico …" at bounding box center [365, 153] width 715 height 404
drag, startPoint x: 710, startPoint y: 330, endPoint x: 590, endPoint y: 327, distance: 119.7
click at [710, 330] on button "Confirmar" at bounding box center [685, 338] width 60 height 19
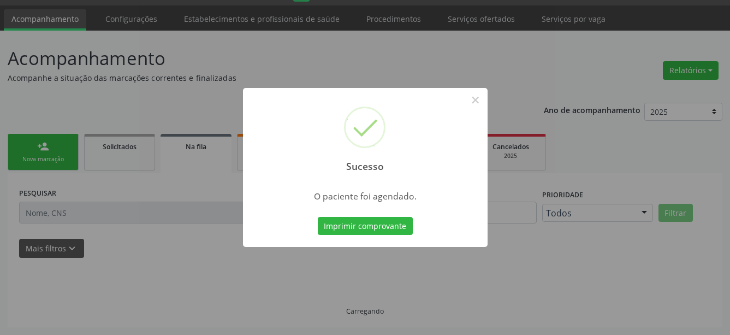
scroll to position [29, 0]
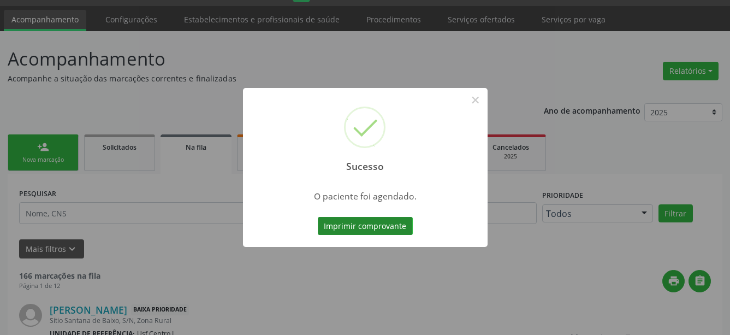
click at [353, 227] on button "Imprimir comprovante" at bounding box center [365, 226] width 95 height 19
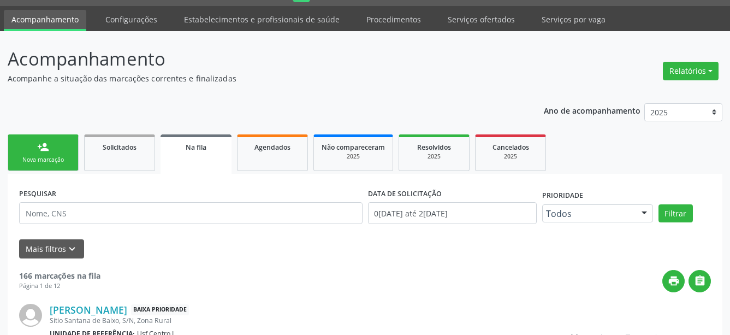
scroll to position [28, 0]
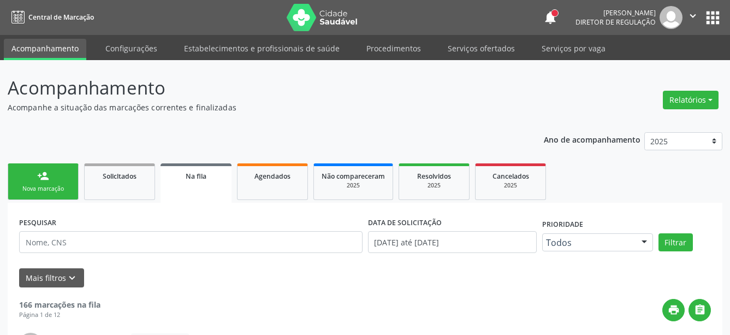
click at [696, 16] on icon "" at bounding box center [693, 16] width 12 height 12
drag, startPoint x: 659, startPoint y: 69, endPoint x: 647, endPoint y: 69, distance: 12.6
click at [660, 68] on link "Sair" at bounding box center [665, 66] width 75 height 15
